Goal: Navigation & Orientation: Find specific page/section

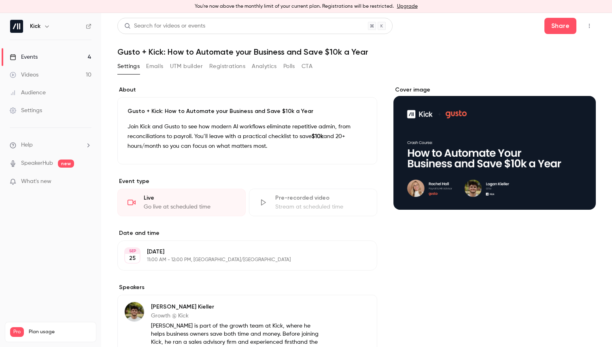
click at [64, 58] on link "Events 4" at bounding box center [50, 57] width 101 height 18
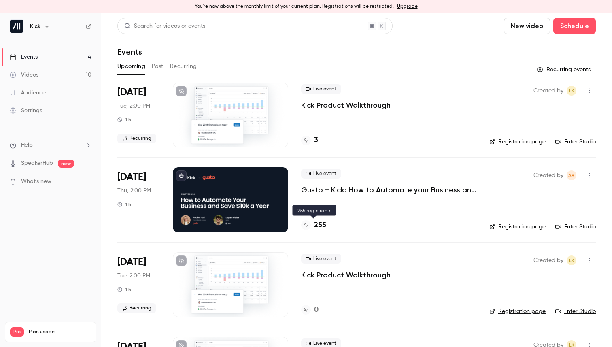
click at [319, 225] on h4 "255" at bounding box center [320, 225] width 12 height 11
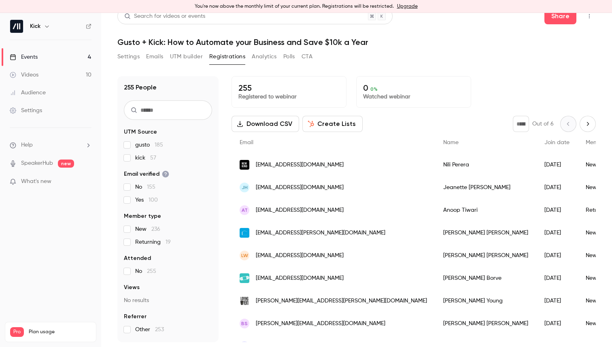
click at [60, 57] on link "Events 4" at bounding box center [50, 57] width 101 height 18
